Goal: Find specific page/section: Find specific page/section

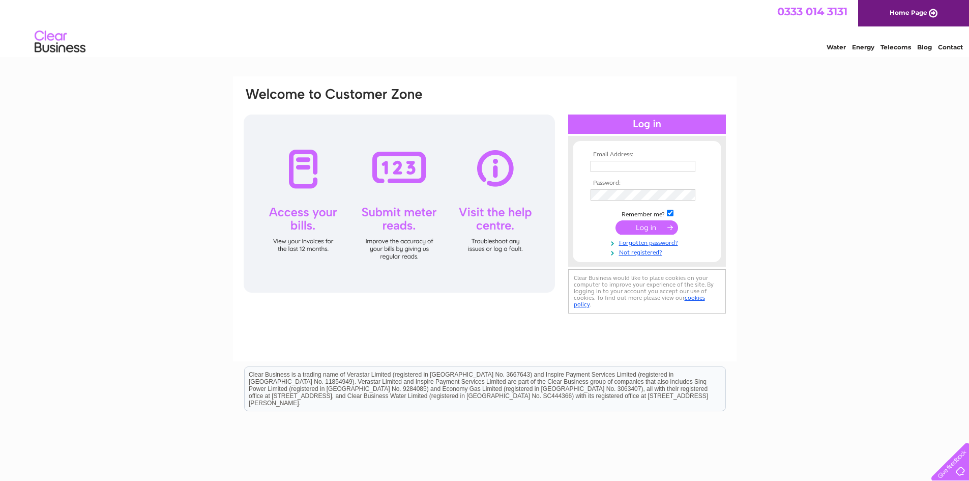
type input "[EMAIL_ADDRESS][DOMAIN_NAME]"
click at [647, 225] on input "submit" at bounding box center [646, 227] width 63 height 14
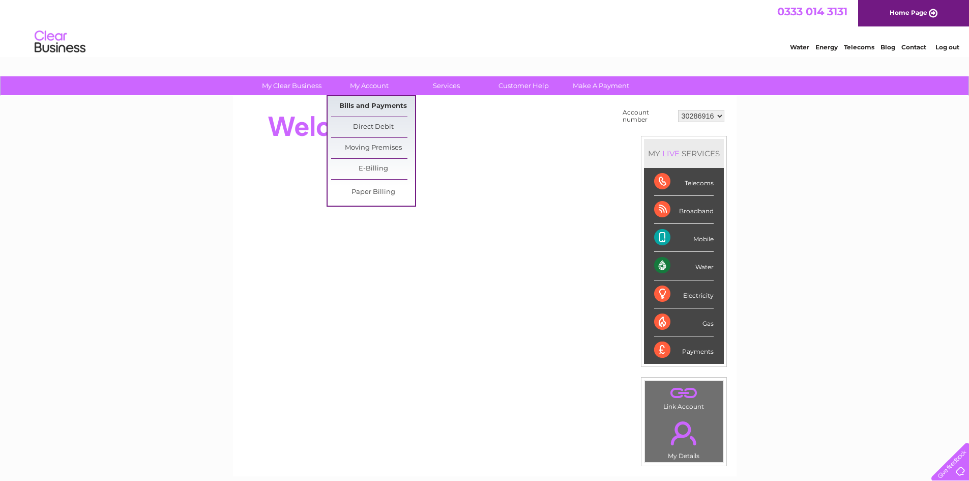
click at [369, 104] on link "Bills and Payments" at bounding box center [373, 106] width 84 height 20
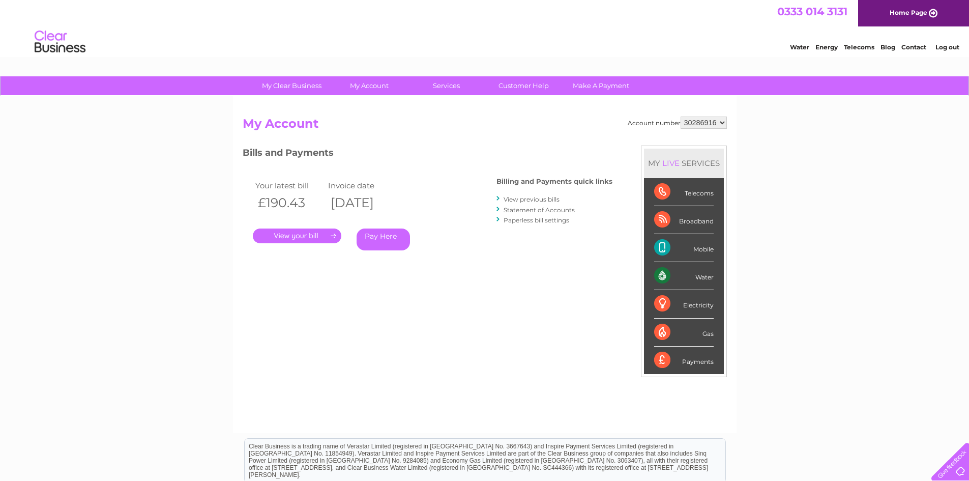
click at [313, 236] on link "." at bounding box center [297, 235] width 89 height 15
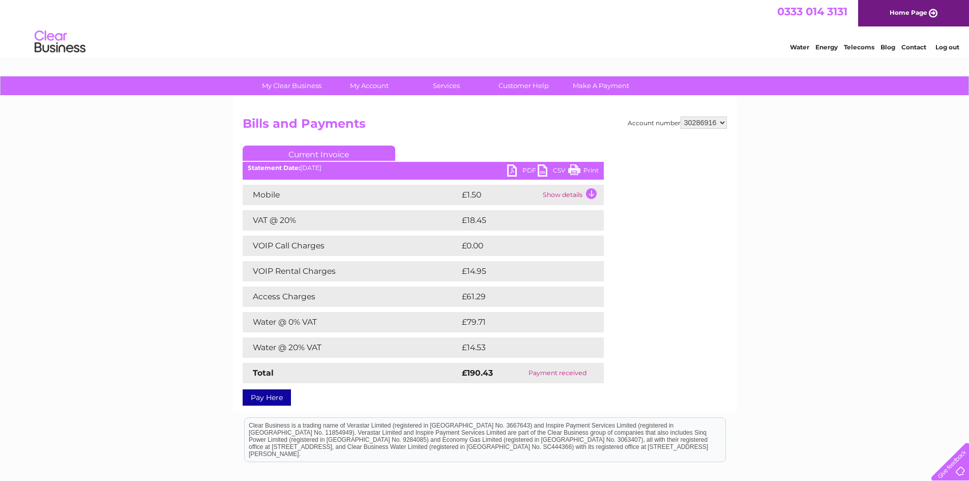
click at [586, 168] on link "Print" at bounding box center [583, 171] width 31 height 15
